Goal: Check status: Check status

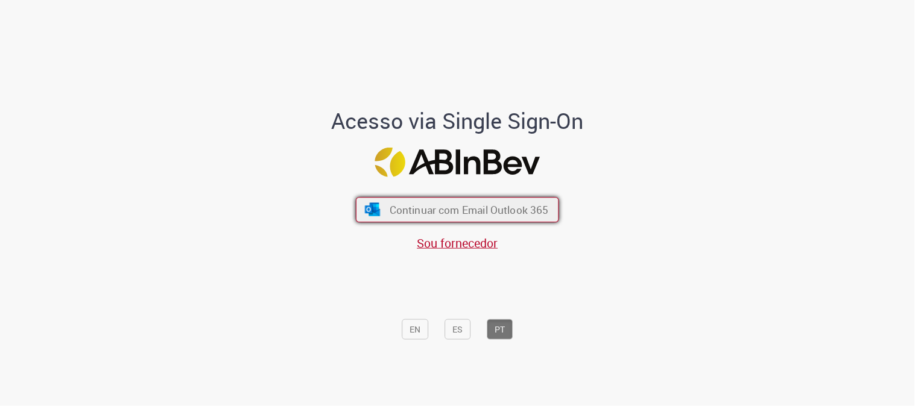
click at [509, 213] on span "Continuar com Email Outlook 365" at bounding box center [469, 210] width 159 height 14
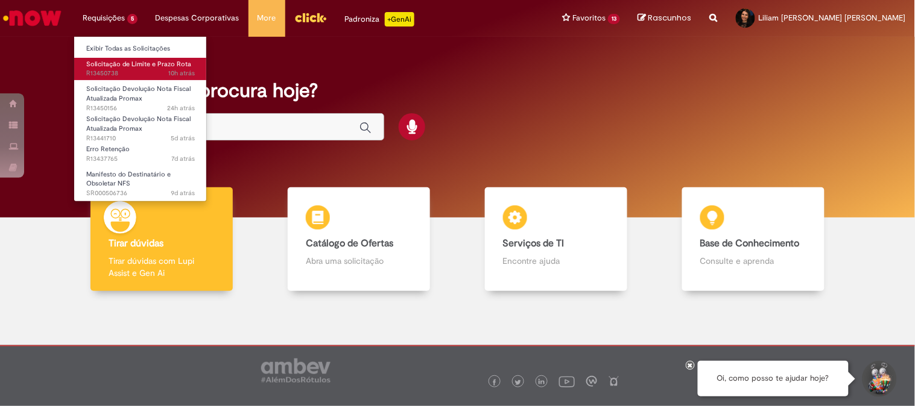
click at [130, 65] on span "Solicitação de Limite e Prazo Rota" at bounding box center [138, 64] width 105 height 9
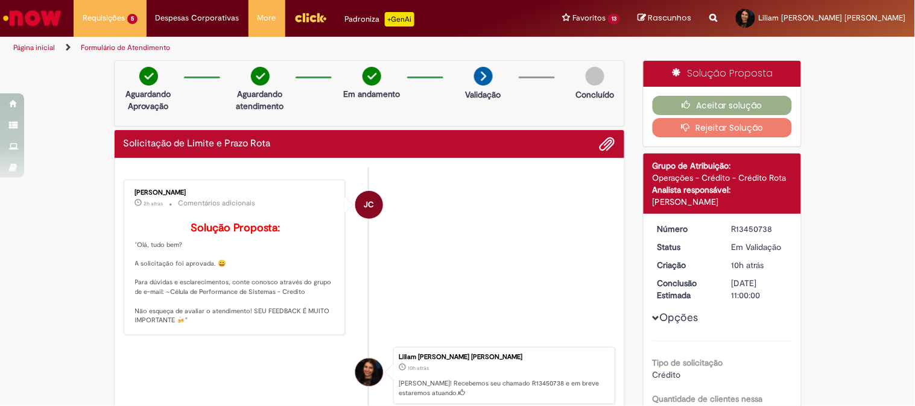
click at [459, 258] on li "JC [PERSON_NAME] 2h atrás 2 horas atrás Comentários adicionais Solução Proposta…" at bounding box center [370, 258] width 492 height 156
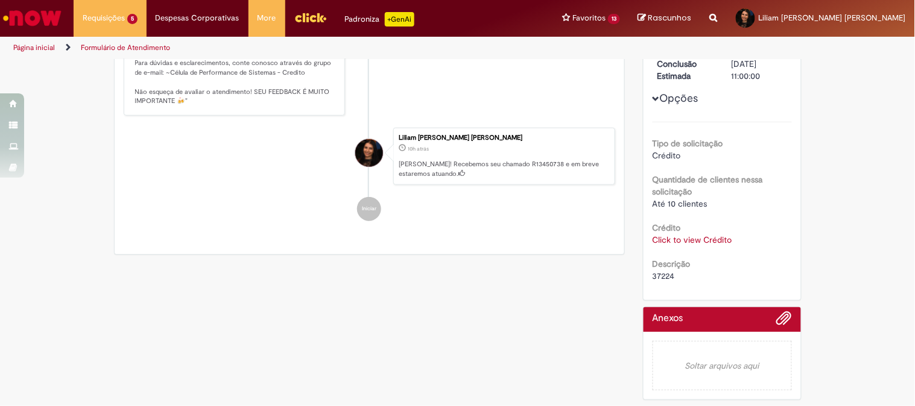
click at [652, 274] on span "37224" at bounding box center [663, 276] width 22 height 11
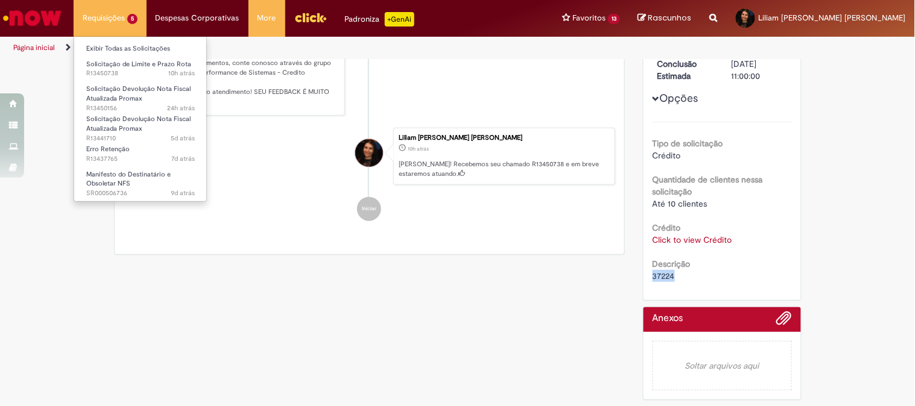
copy span "37224"
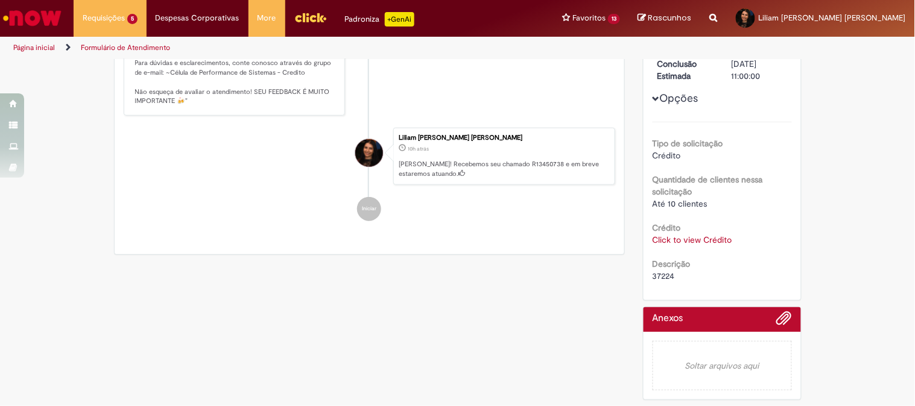
click at [749, 265] on div "Descrição 37224" at bounding box center [721, 268] width 139 height 27
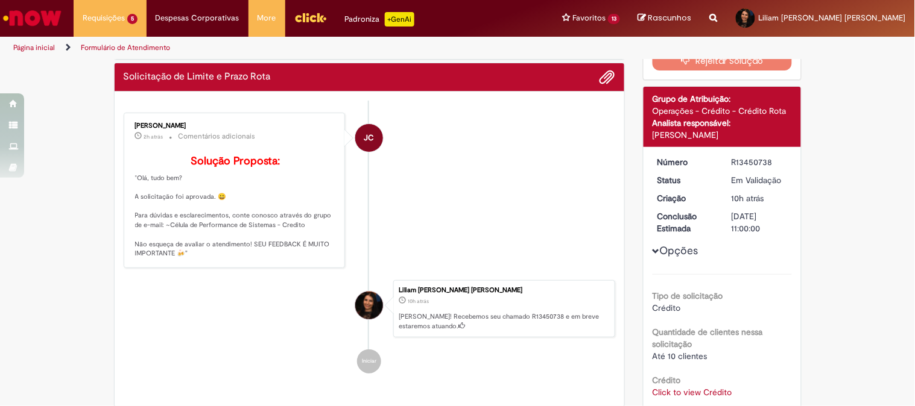
scroll to position [0, 0]
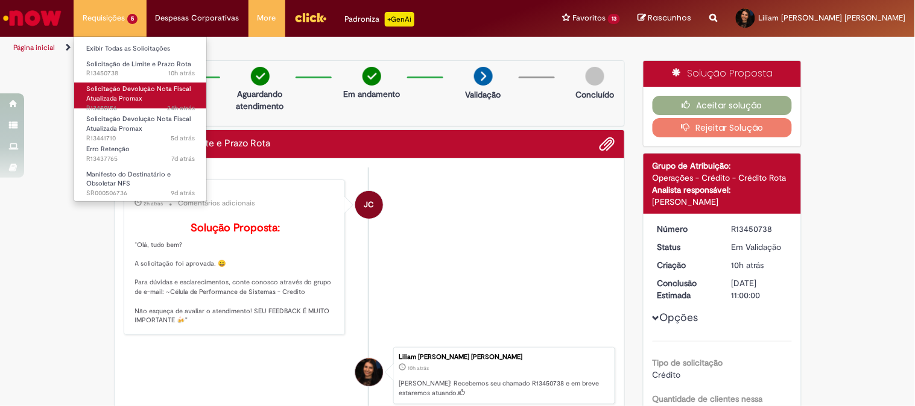
click at [133, 95] on span "Solicitação Devolução Nota Fiscal Atualizada Promax" at bounding box center [138, 93] width 104 height 19
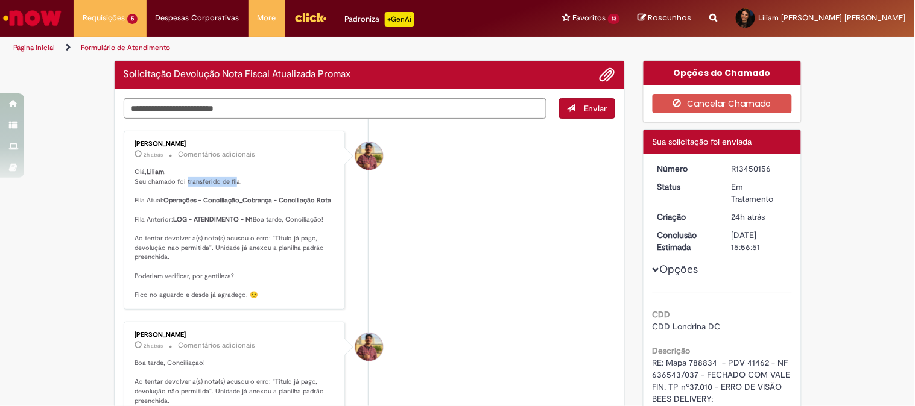
drag, startPoint x: 181, startPoint y: 185, endPoint x: 230, endPoint y: 185, distance: 49.5
click at [230, 185] on p "Olá, Liliam , Seu chamado foi transferido de fila. Fila Atual: Operações - Conc…" at bounding box center [235, 234] width 201 height 133
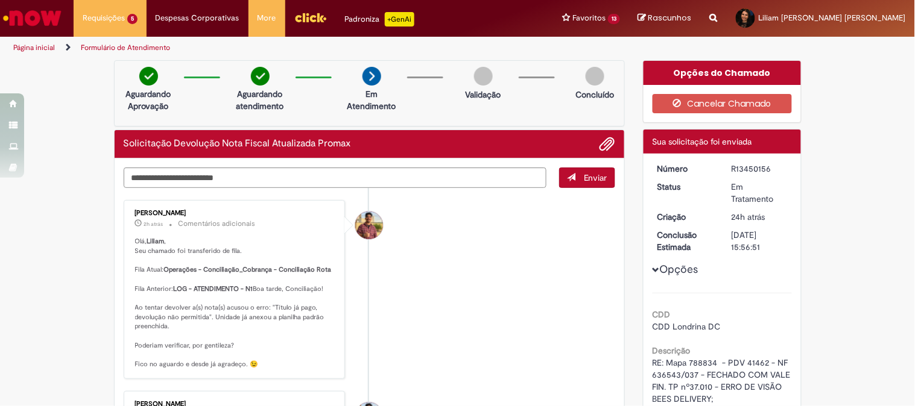
click at [430, 285] on li "[PERSON_NAME] 2h atrás 2 horas atrás Comentários adicionais [PERSON_NAME] , Seu…" at bounding box center [370, 289] width 492 height 179
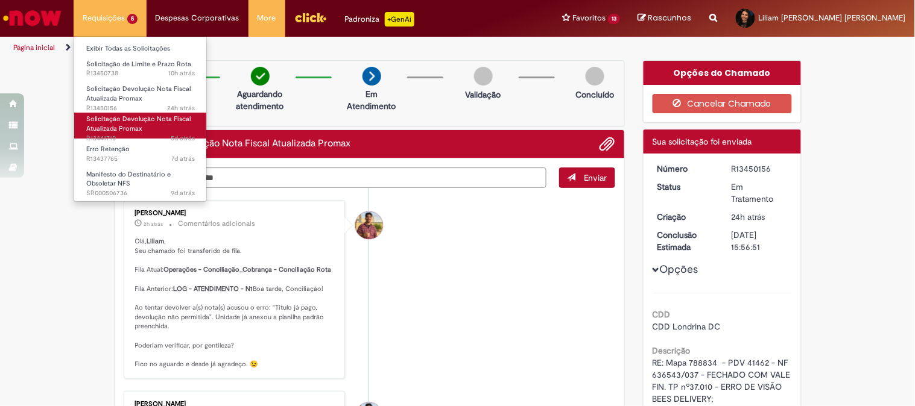
click at [133, 121] on span "Solicitação Devolução Nota Fiscal Atualizada Promax" at bounding box center [138, 124] width 104 height 19
